Goal: Task Accomplishment & Management: Manage account settings

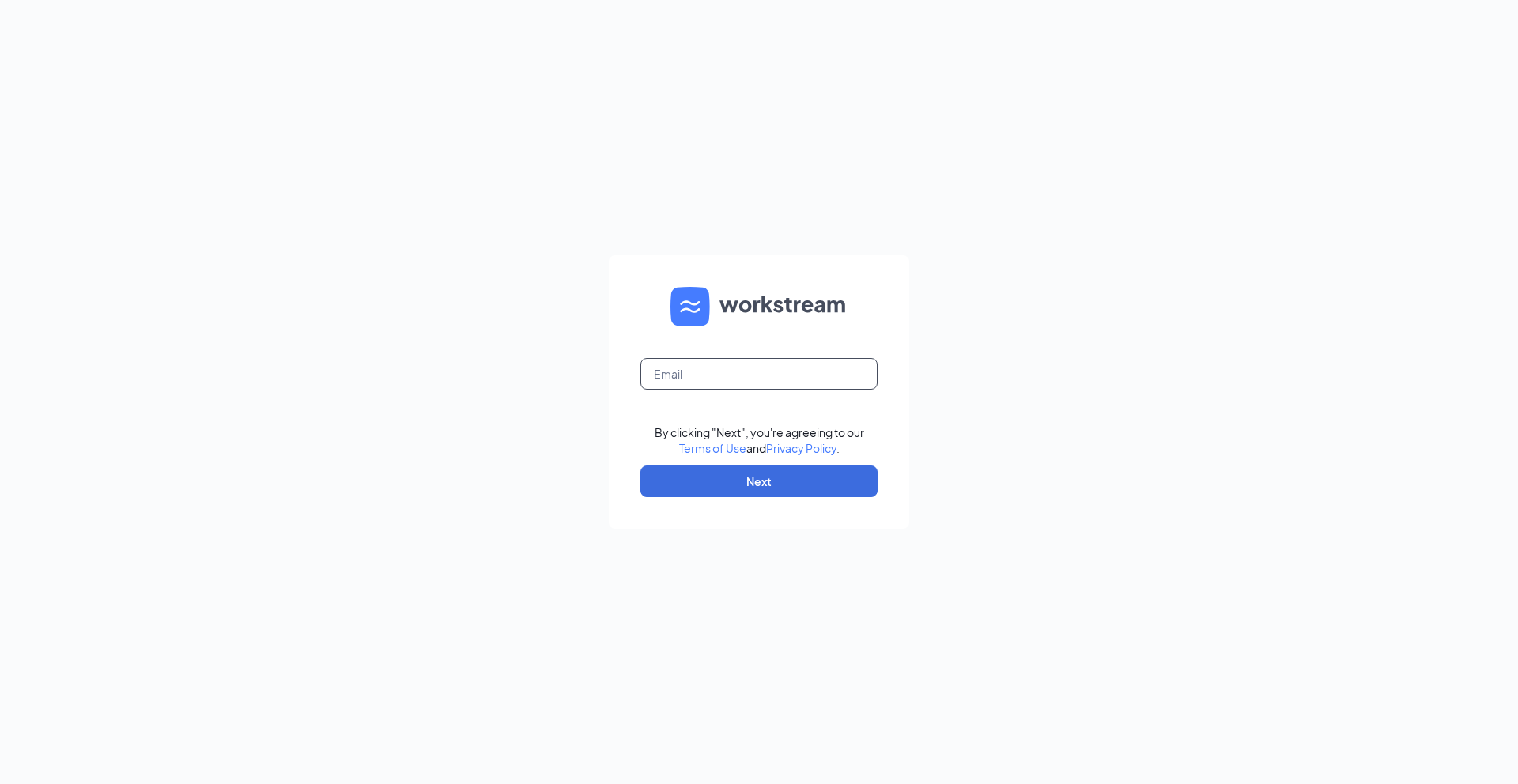
click at [680, 380] on input "text" at bounding box center [759, 374] width 237 height 31
type input "rachelpholohan@gmail.com"
click at [748, 484] on button "Next" at bounding box center [759, 481] width 237 height 31
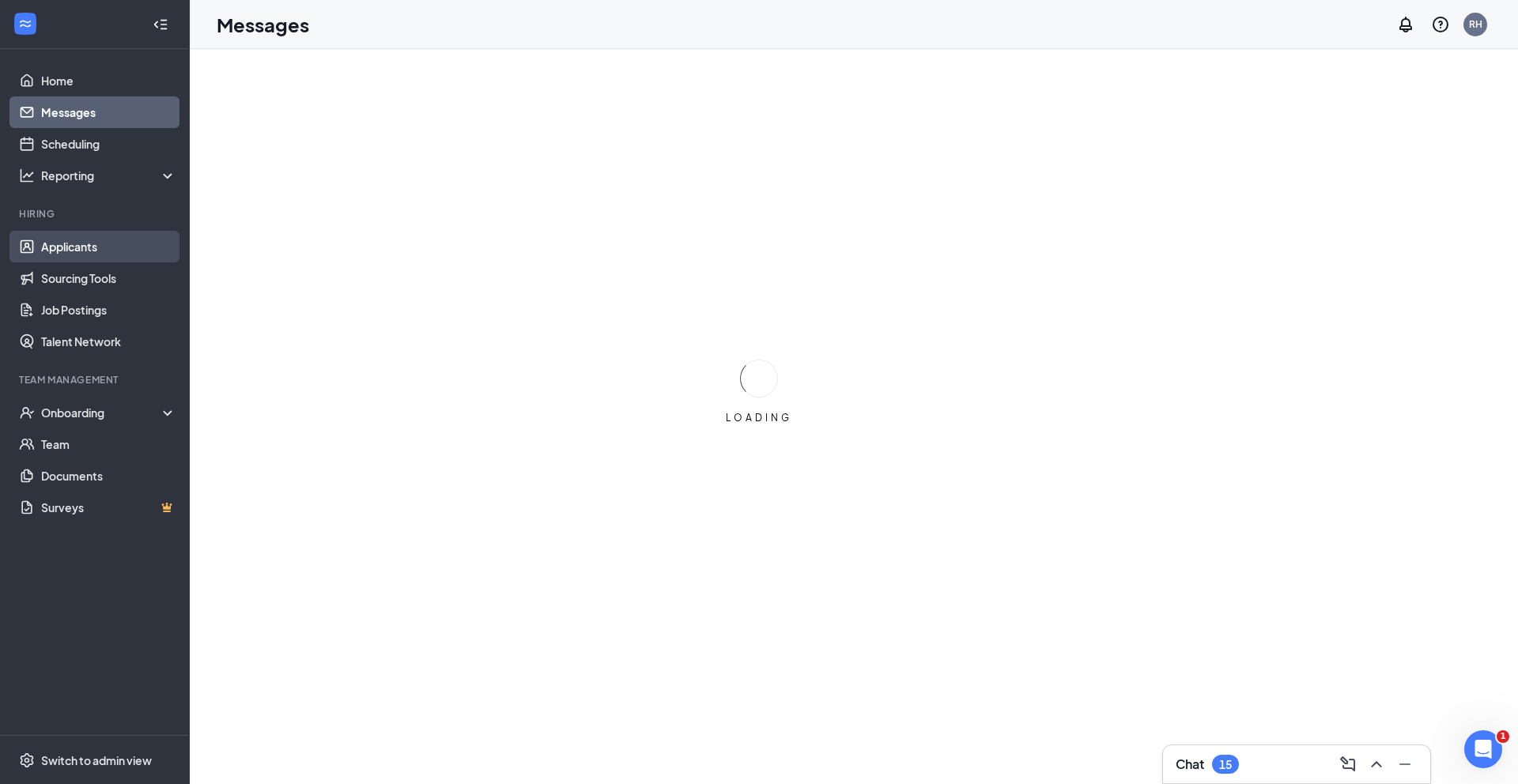
click at [102, 252] on link "Applicants" at bounding box center [108, 246] width 135 height 31
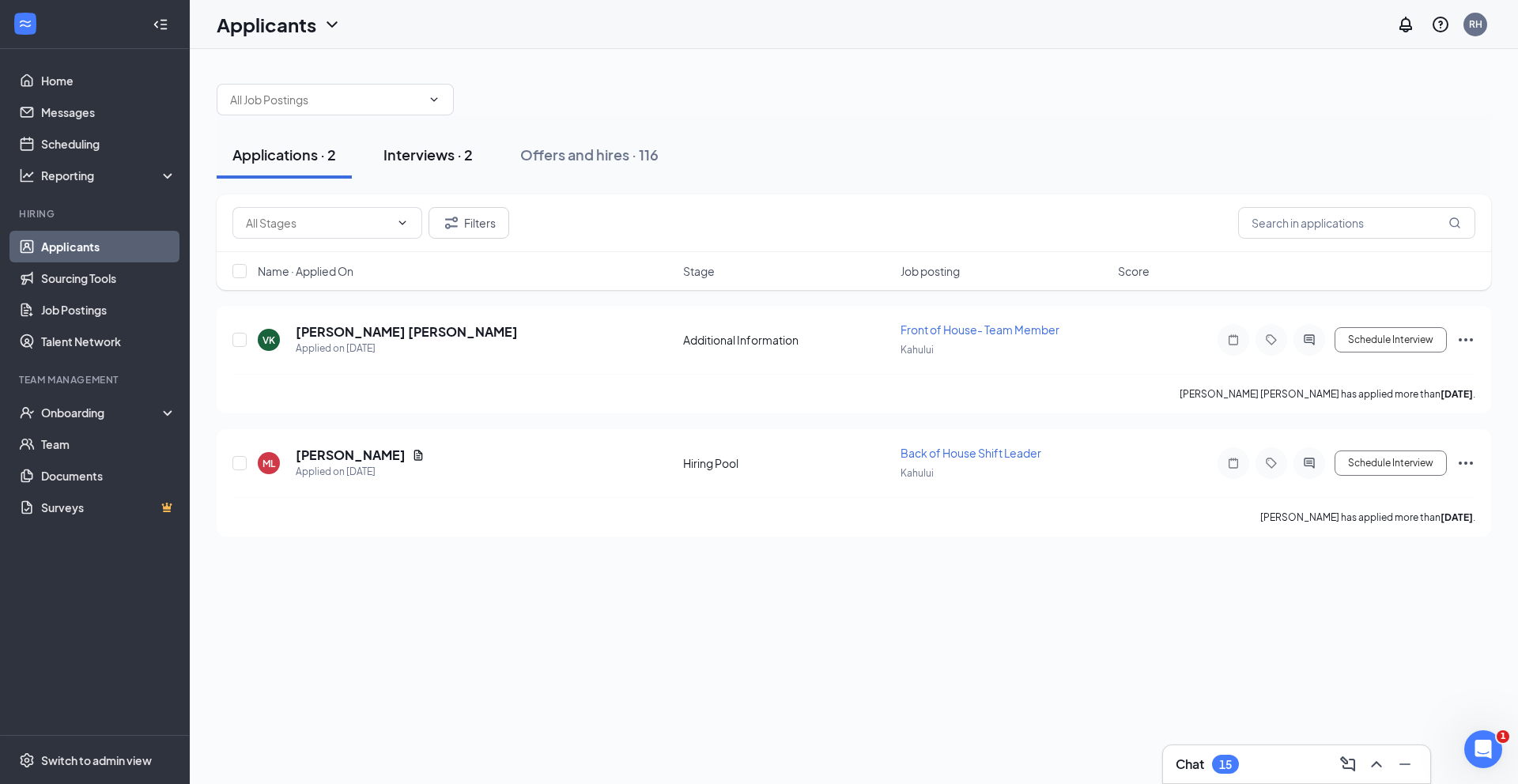
click at [428, 151] on div "Interviews · 2" at bounding box center [428, 154] width 90 height 20
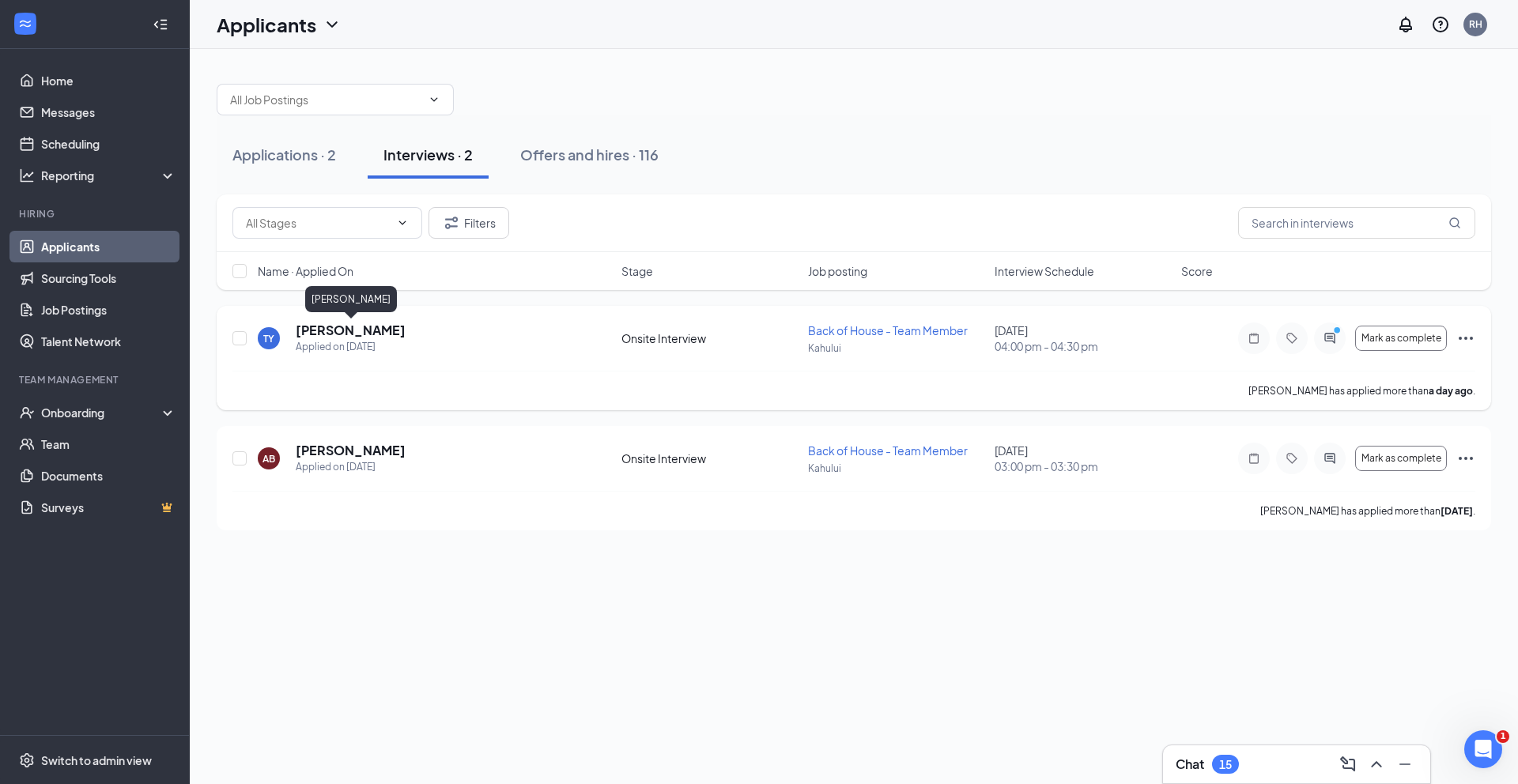
click at [369, 333] on h5 "[PERSON_NAME]" at bounding box center [350, 330] width 110 height 17
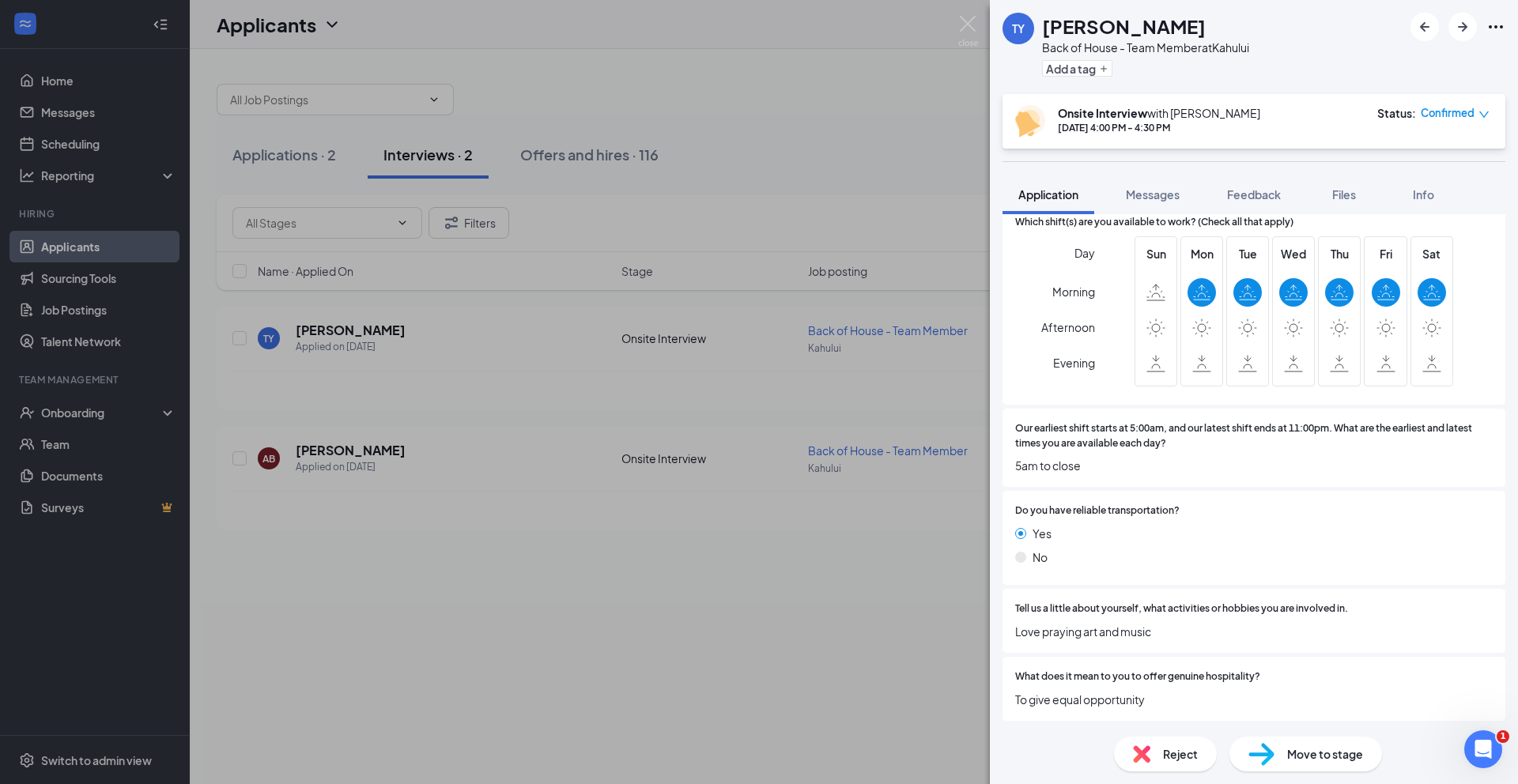
scroll to position [1049, 0]
click at [1149, 204] on button "Messages" at bounding box center [1152, 194] width 85 height 39
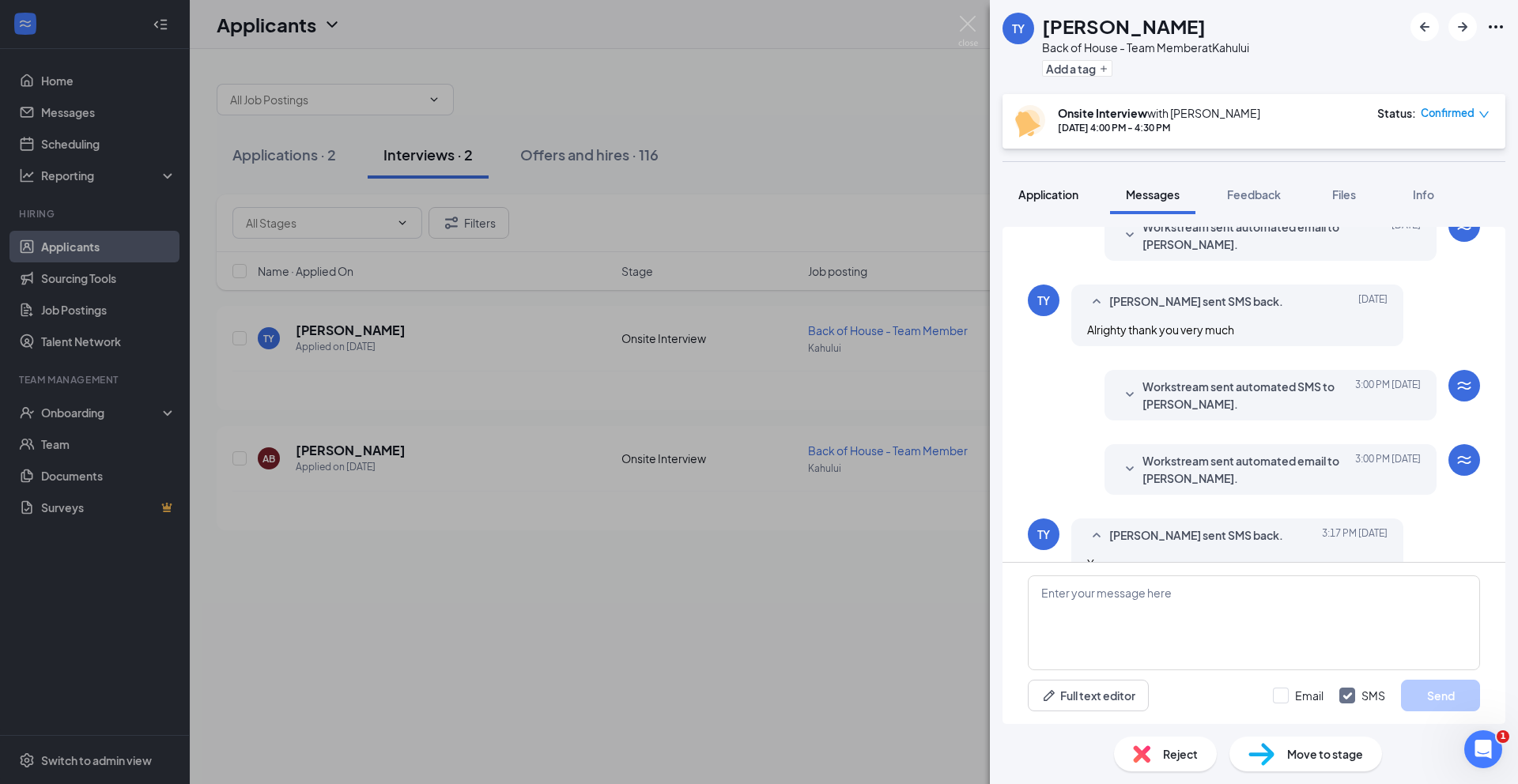
scroll to position [468, 0]
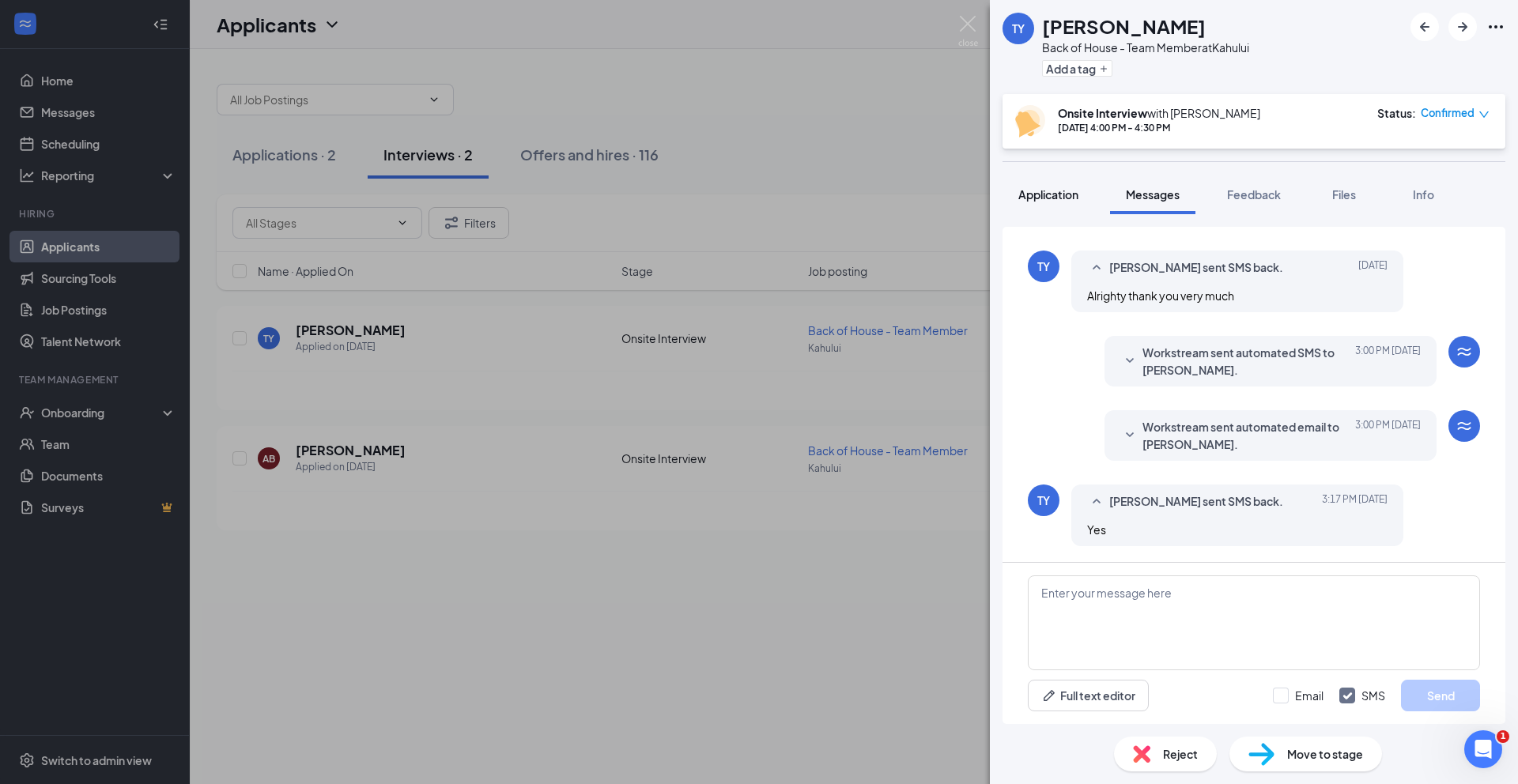
click at [1074, 194] on span "Application" at bounding box center [1048, 194] width 60 height 14
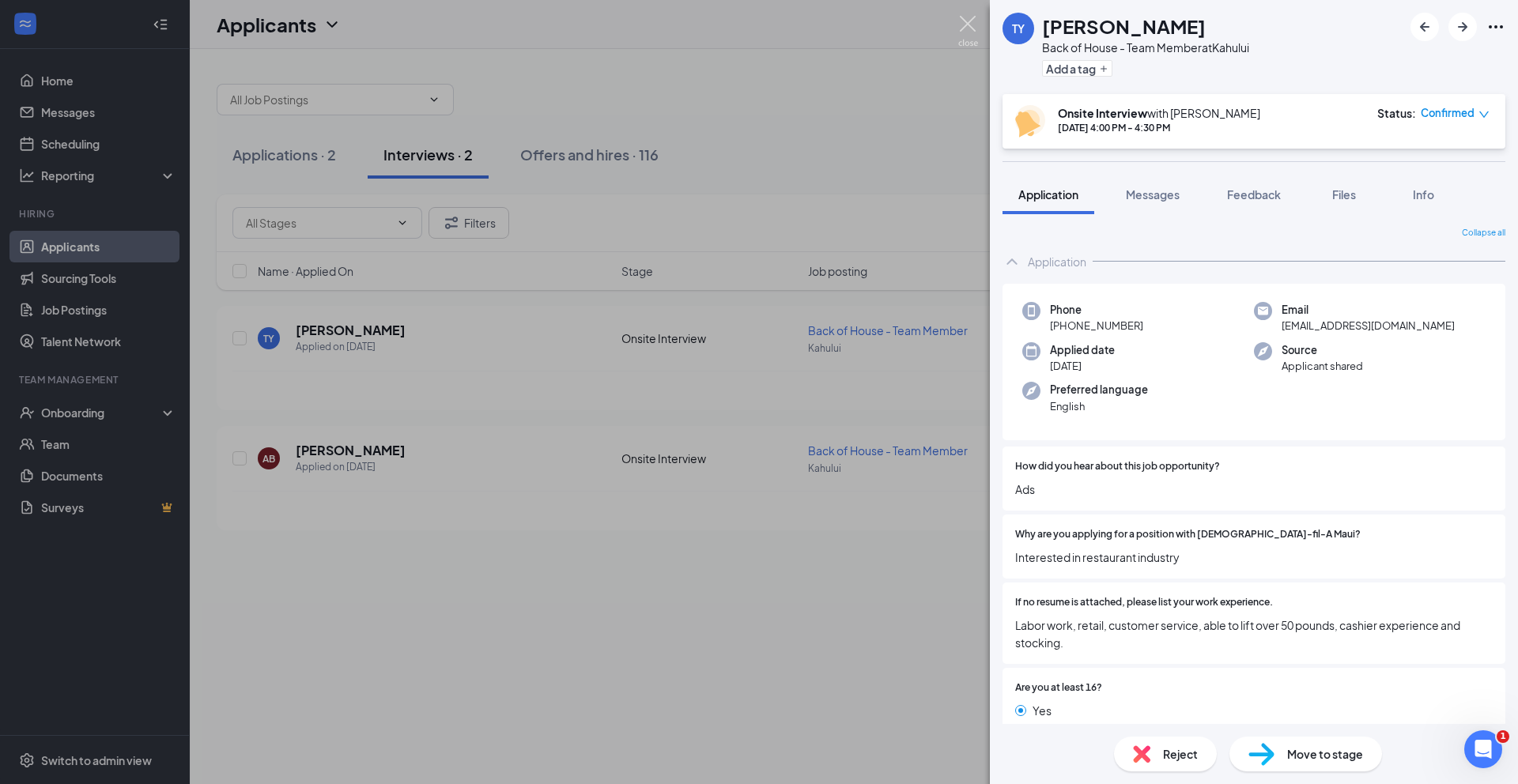
click at [969, 28] on img at bounding box center [969, 31] width 20 height 30
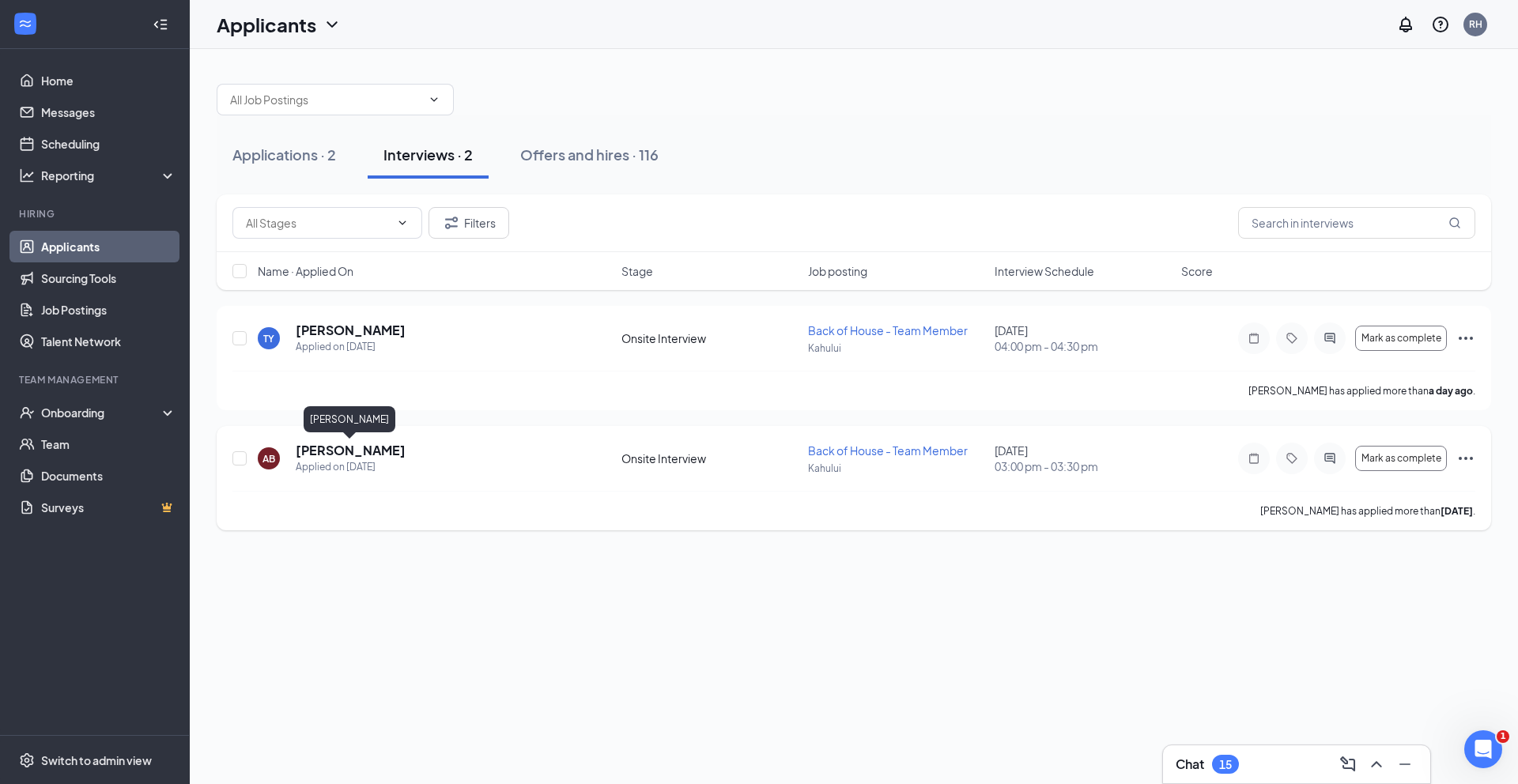
click at [364, 456] on h5 "[PERSON_NAME]" at bounding box center [350, 450] width 110 height 17
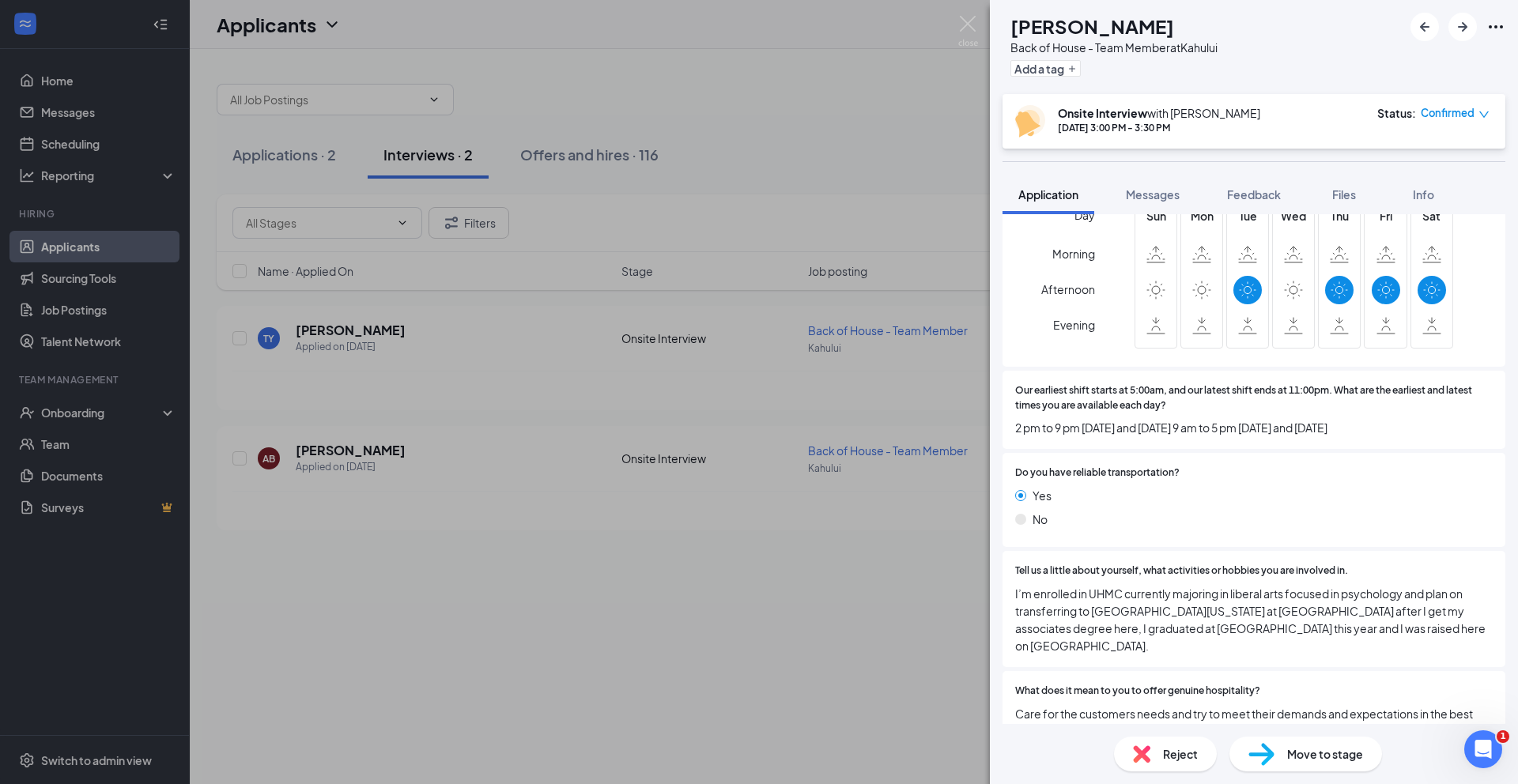
scroll to position [1084, 0]
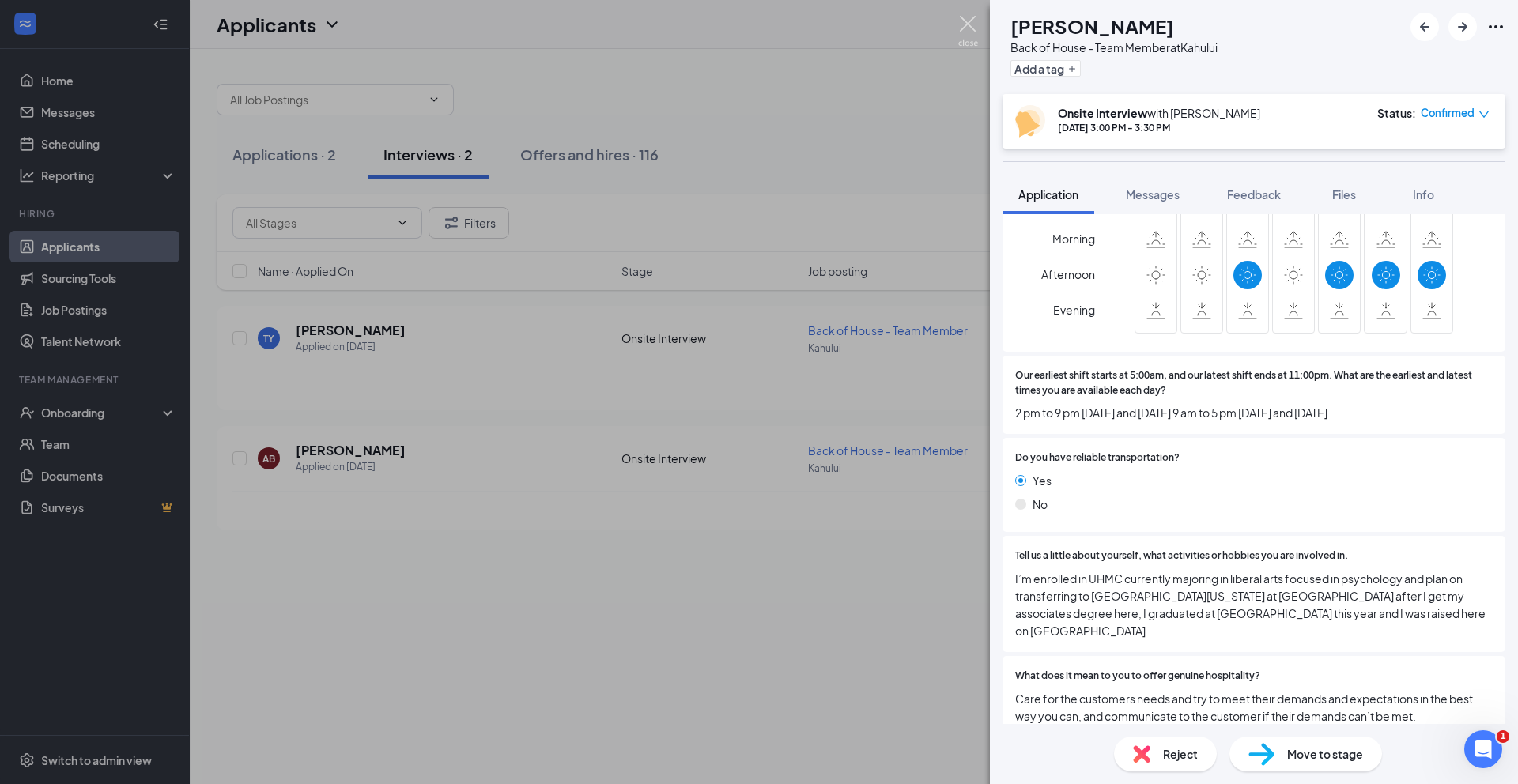
click at [972, 24] on img at bounding box center [969, 31] width 20 height 30
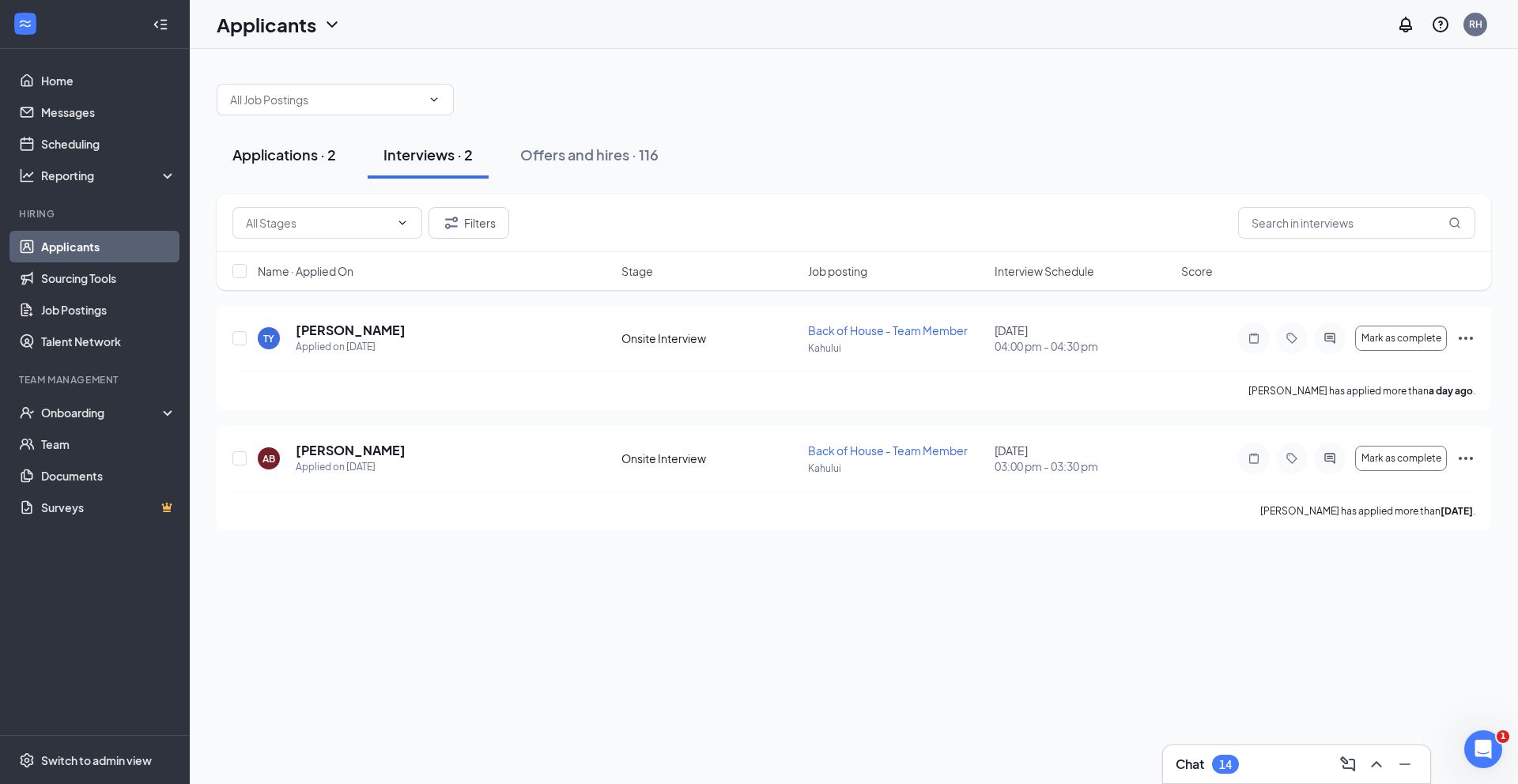
click at [279, 165] on button "Applications · 2" at bounding box center [284, 154] width 135 height 47
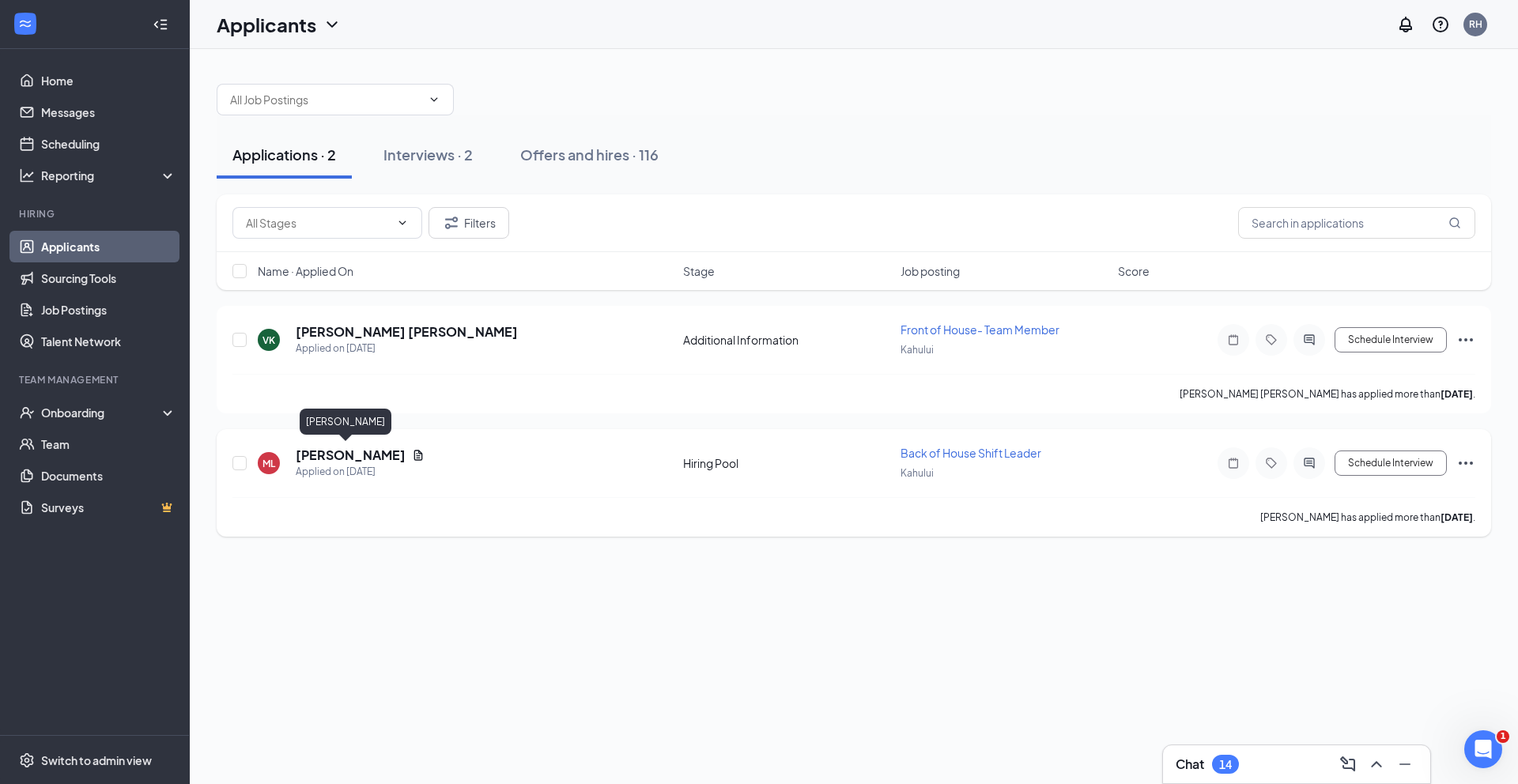
click at [321, 460] on h5 "[PERSON_NAME]" at bounding box center [350, 455] width 110 height 17
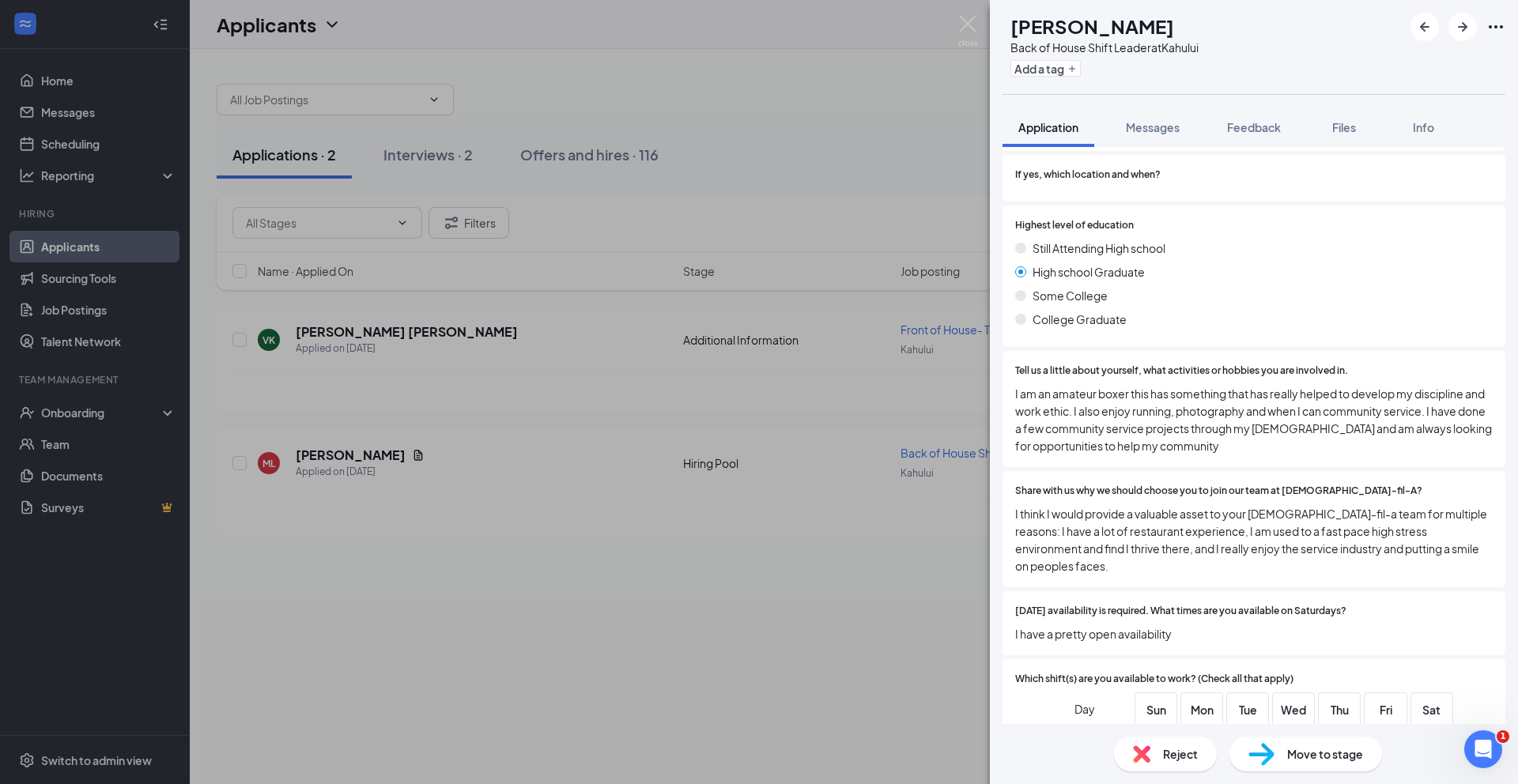
scroll to position [909, 0]
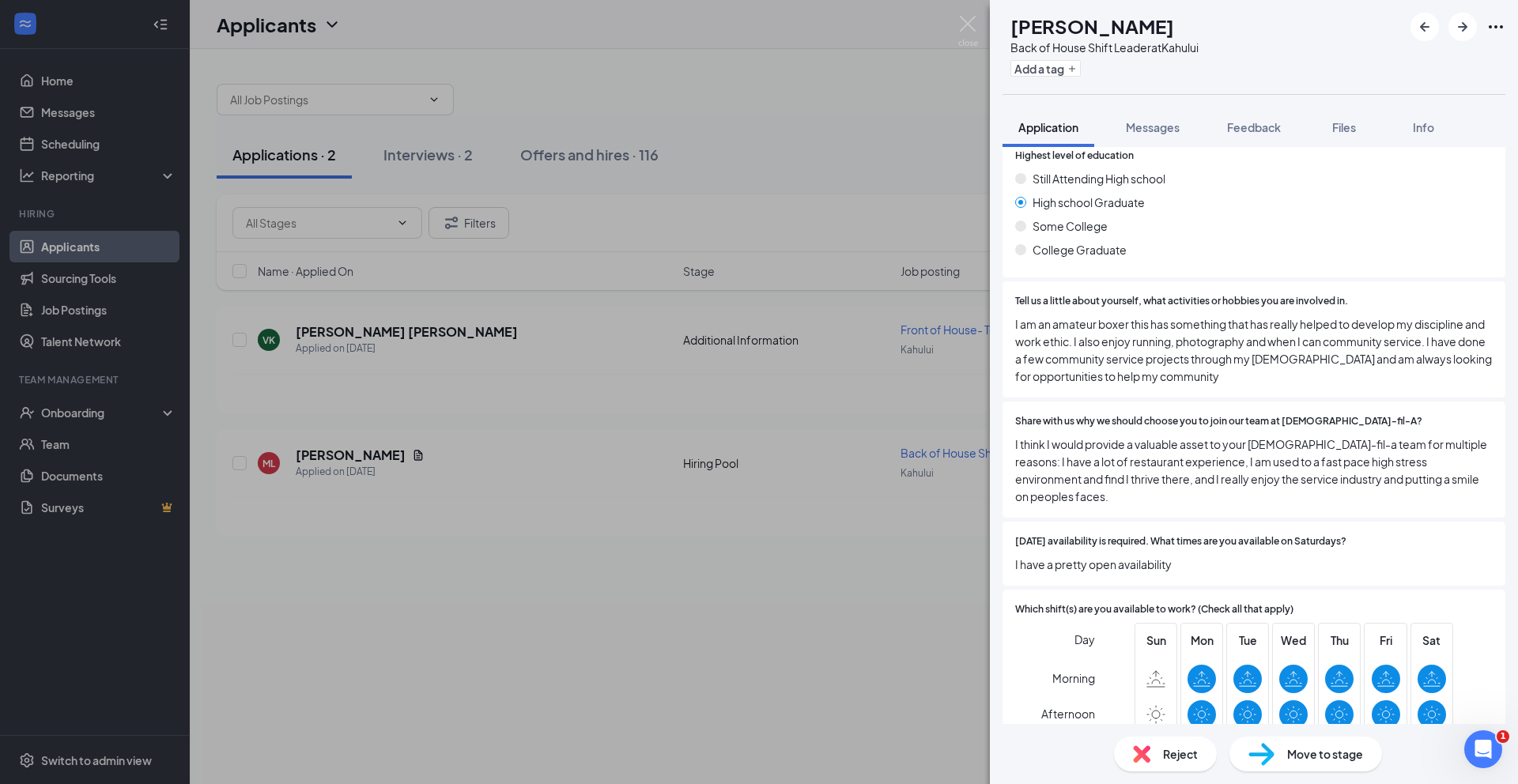
click at [985, 19] on div "[PERSON_NAME] Long Back of House Shift Leader at [GEOGRAPHIC_DATA] Add a tag Ap…" at bounding box center [759, 392] width 1518 height 784
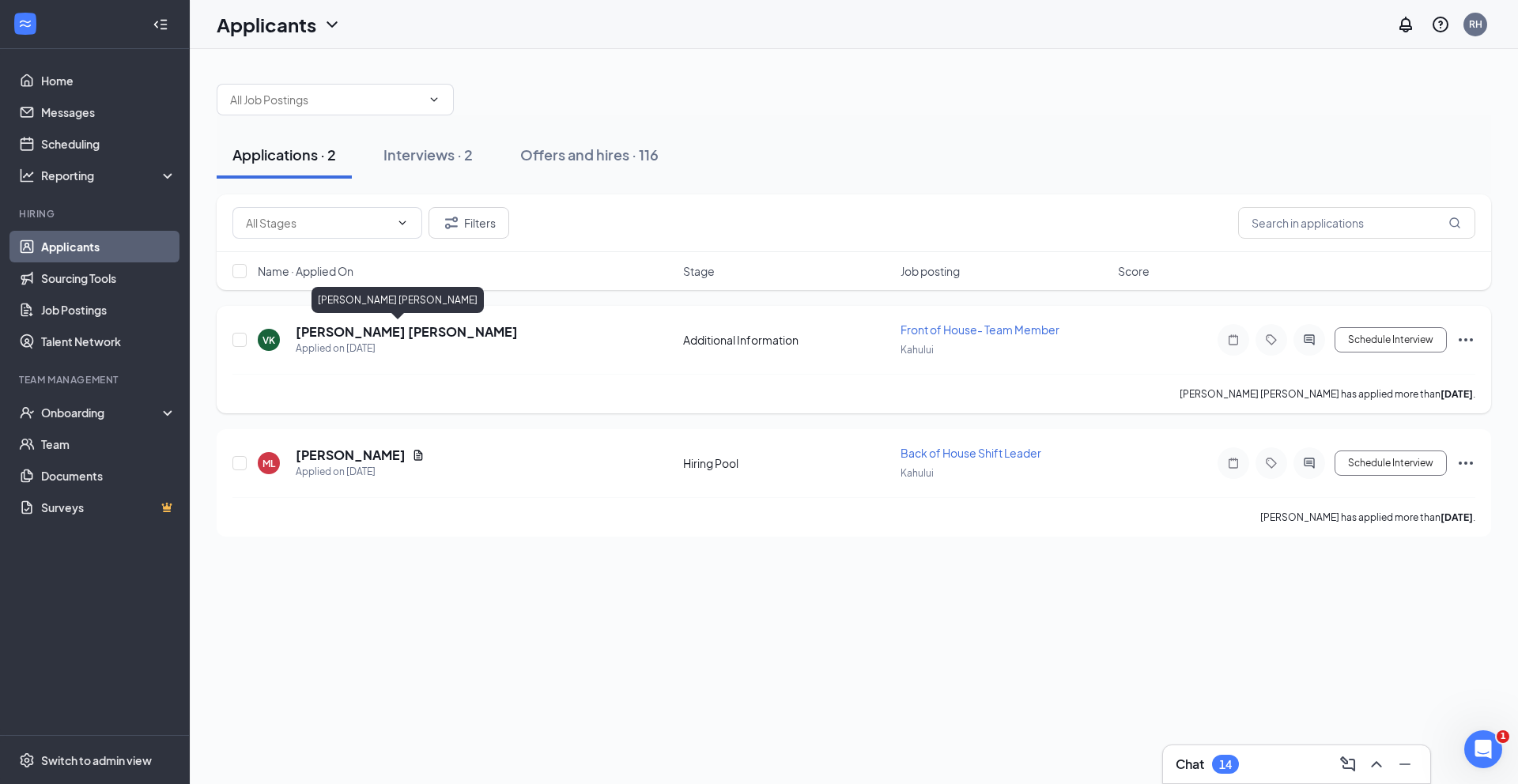
click at [394, 333] on h5 "[PERSON_NAME] [PERSON_NAME]" at bounding box center [407, 332] width 222 height 17
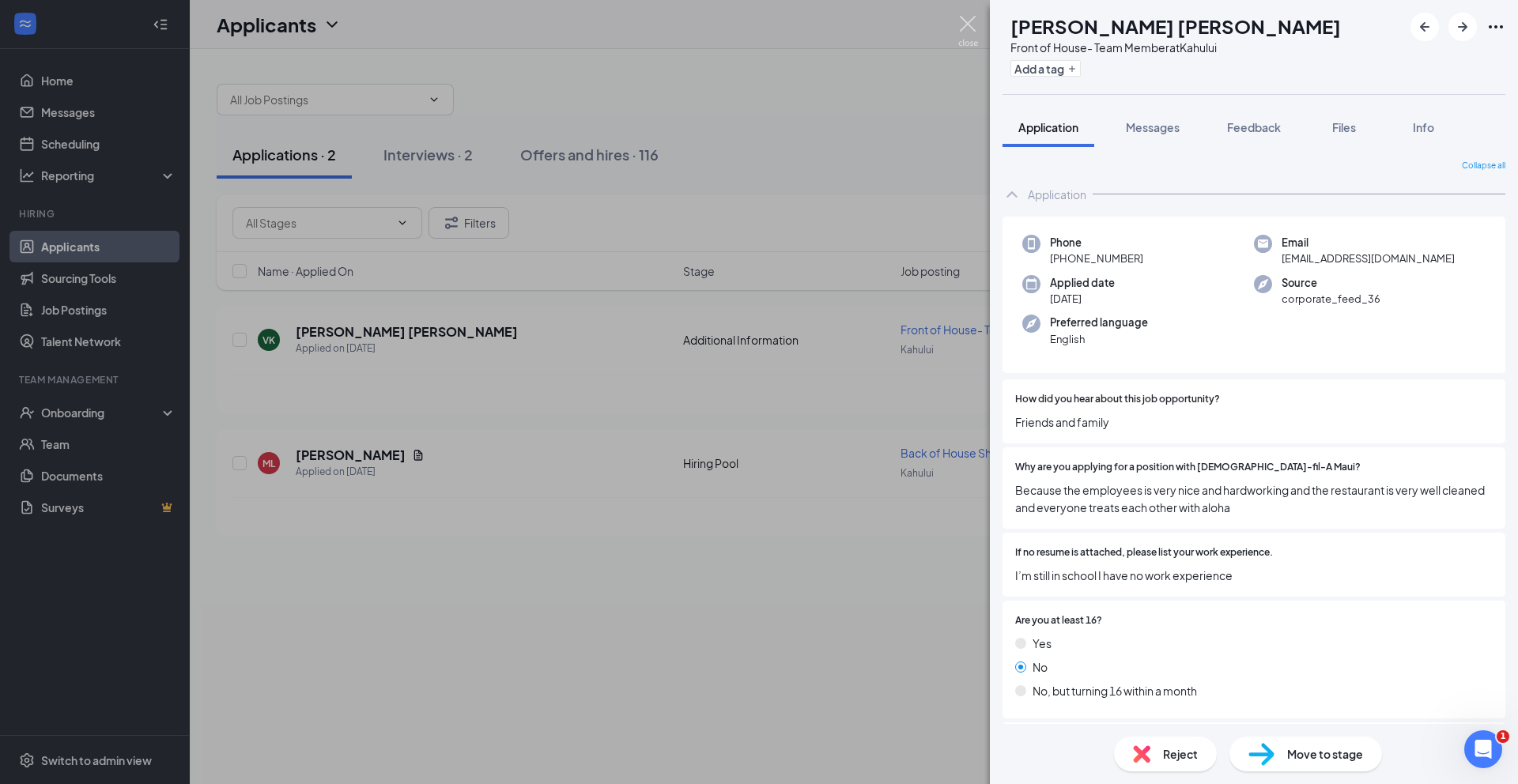
click at [971, 30] on img at bounding box center [969, 31] width 20 height 30
